Goal: Task Accomplishment & Management: Use online tool/utility

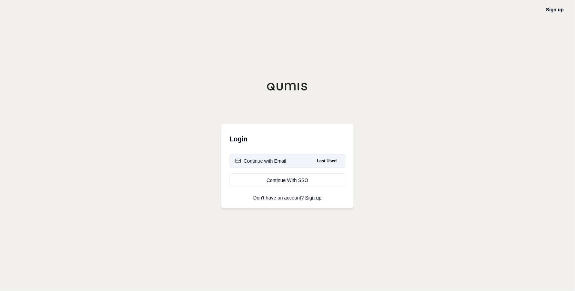
click at [272, 159] on div "Continue with Email" at bounding box center [260, 161] width 51 height 7
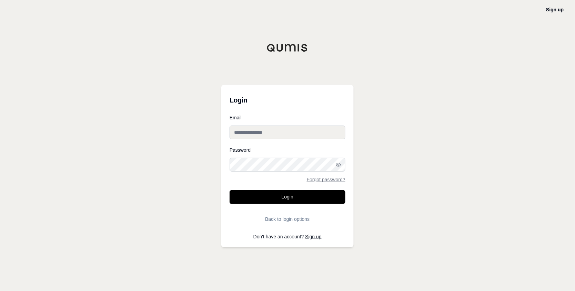
click at [266, 136] on input "Email" at bounding box center [287, 133] width 116 height 14
type input "**********"
click at [229, 190] on button "Login" at bounding box center [287, 197] width 116 height 14
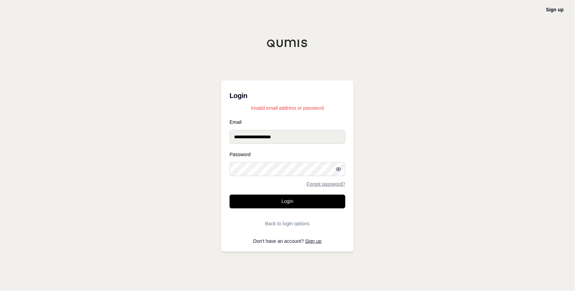
click at [335, 170] on icon "button" at bounding box center [338, 170] width 6 height 6
click at [229, 195] on button "Login" at bounding box center [287, 202] width 116 height 14
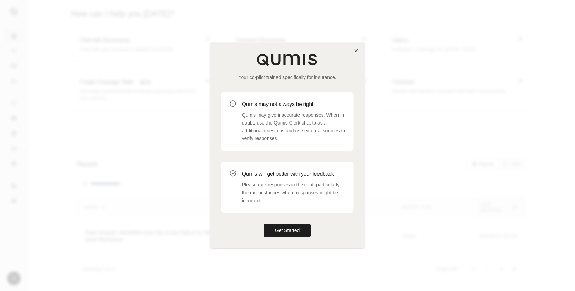
click at [435, 99] on div at bounding box center [287, 145] width 575 height 291
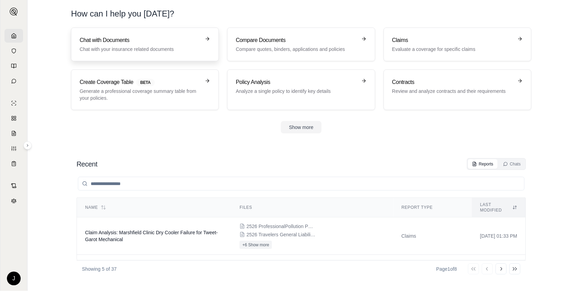
click at [98, 38] on h3 "Chat with Documents" at bounding box center [140, 40] width 121 height 8
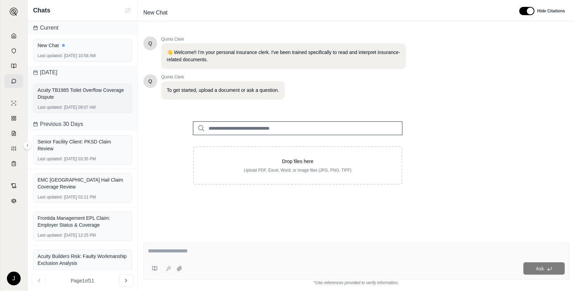
click at [76, 87] on div "Acuity TB1985 Toilet Overflow Coverage Dispute" at bounding box center [83, 94] width 90 height 14
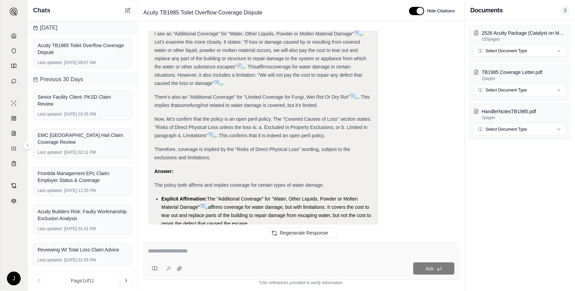
scroll to position [2612, 0]
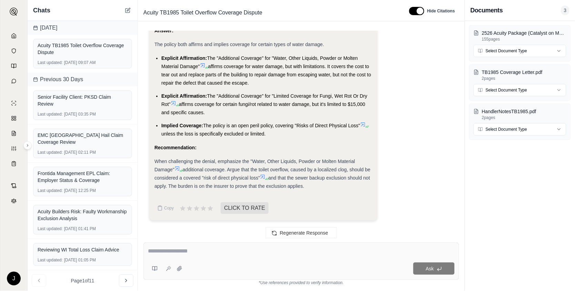
click at [196, 252] on textarea at bounding box center [301, 251] width 307 height 8
type textarea "**********"
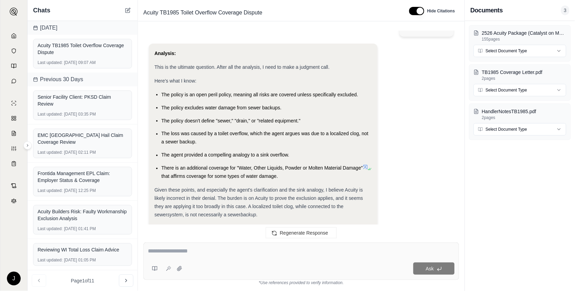
scroll to position [2893, 0]
